Goal: Information Seeking & Learning: Learn about a topic

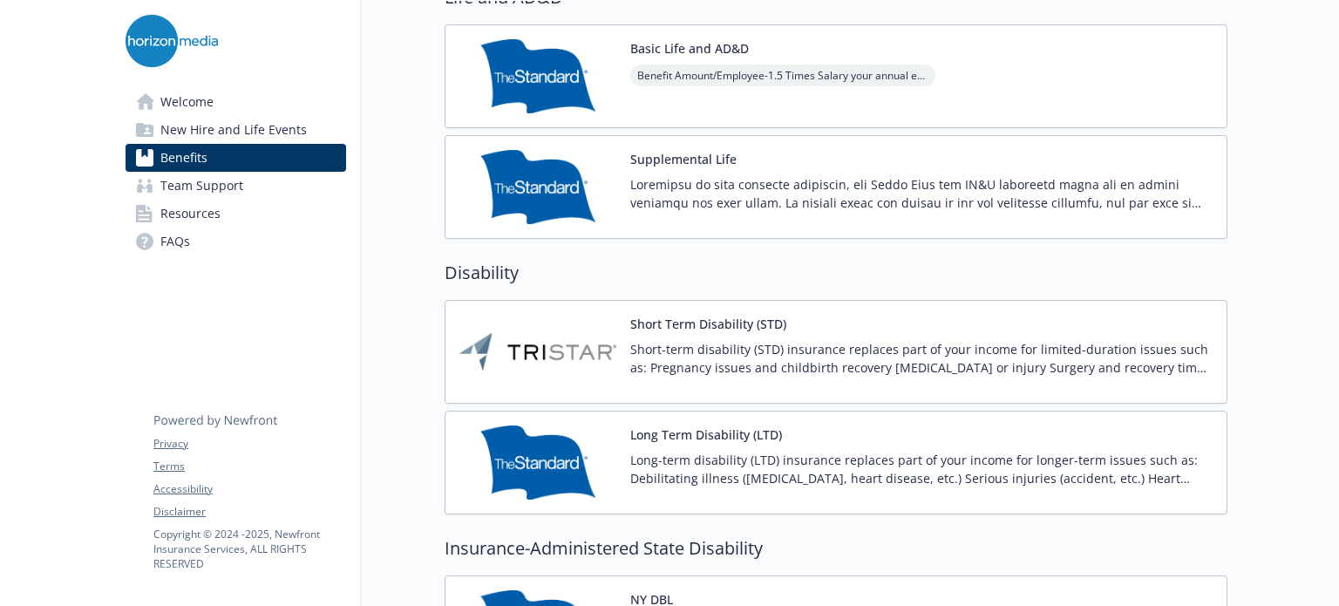
scroll to position [1220, 0]
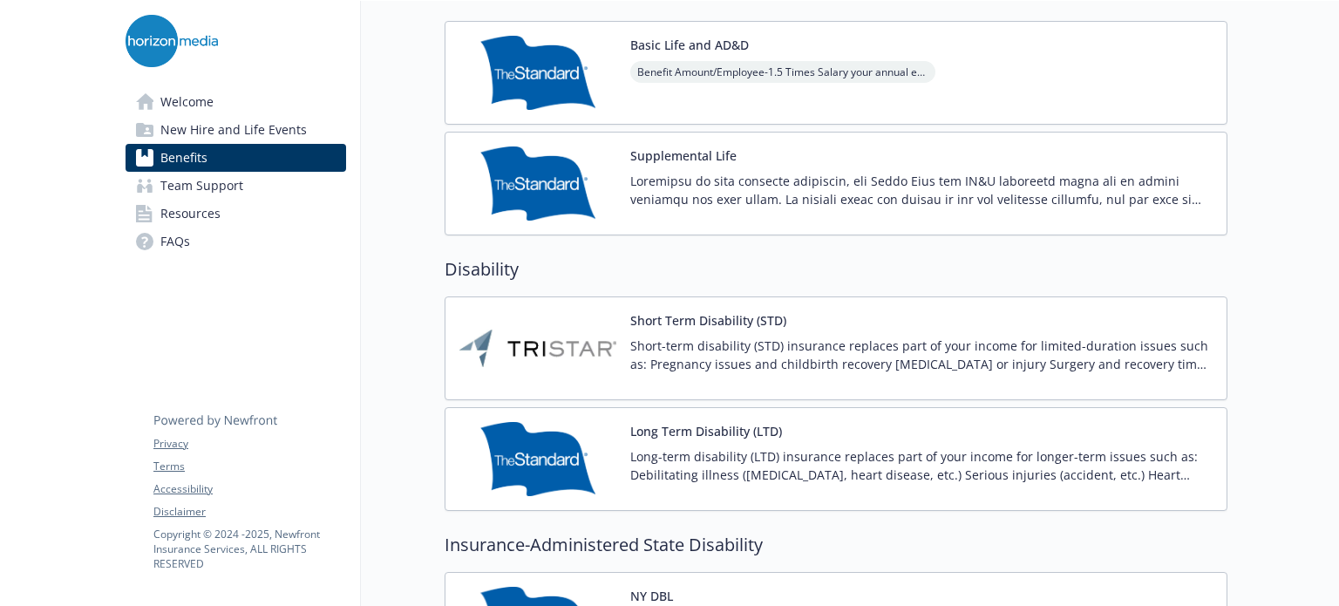
click at [603, 339] on img at bounding box center [537, 348] width 157 height 74
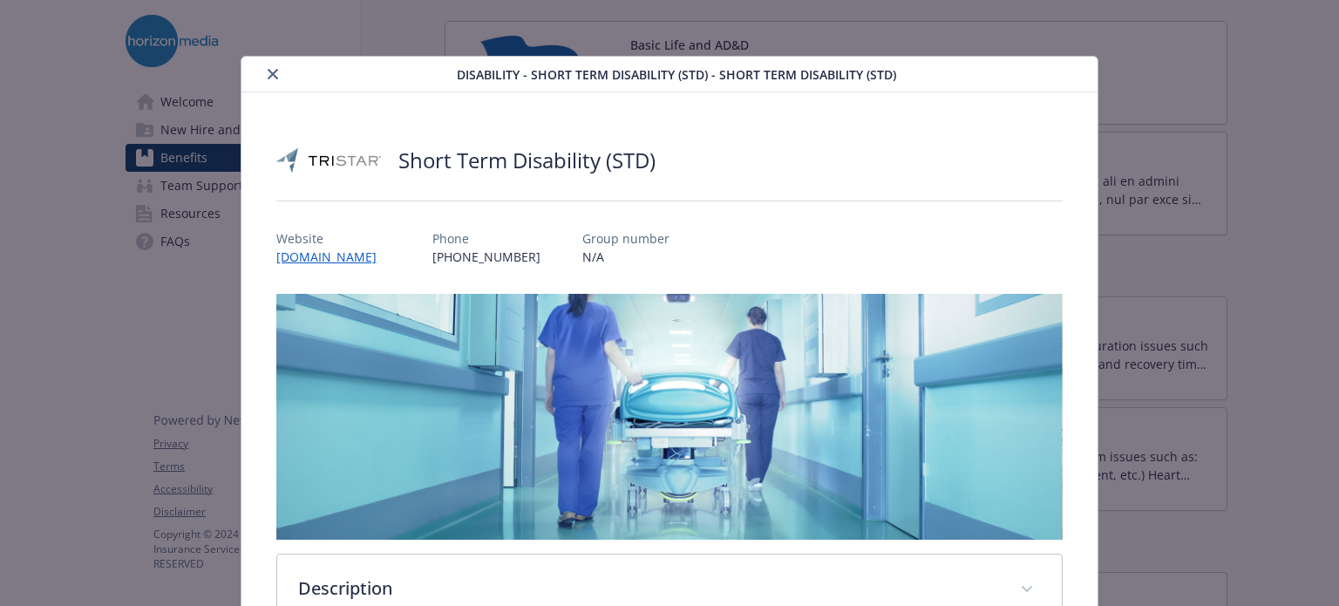
scroll to position [52, 0]
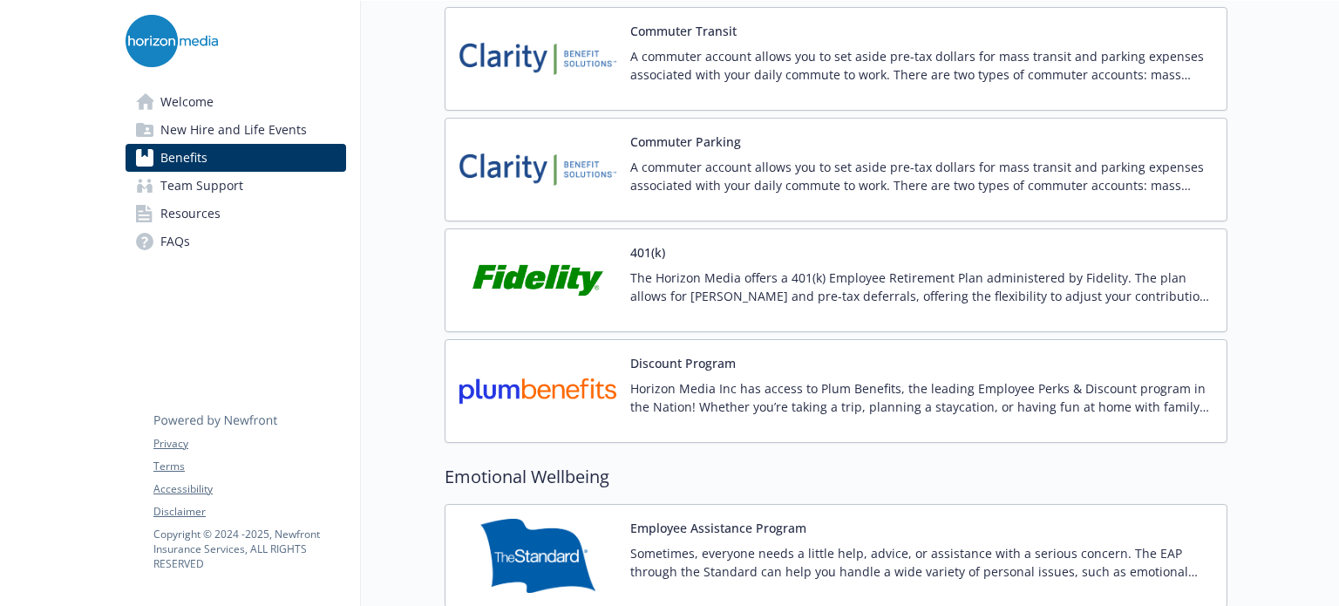
scroll to position [3051, 0]
